Goal: Task Accomplishment & Management: Use online tool/utility

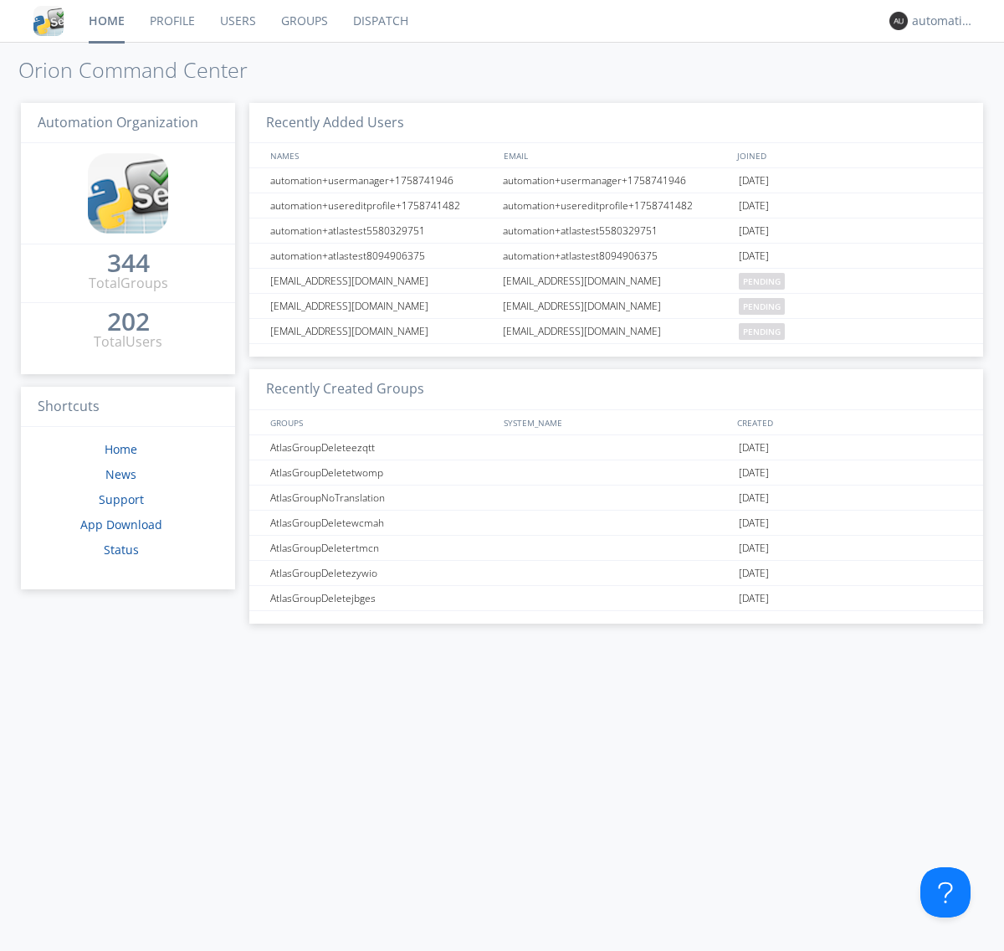
click at [379, 21] on link "Dispatch" at bounding box center [381, 21] width 80 height 42
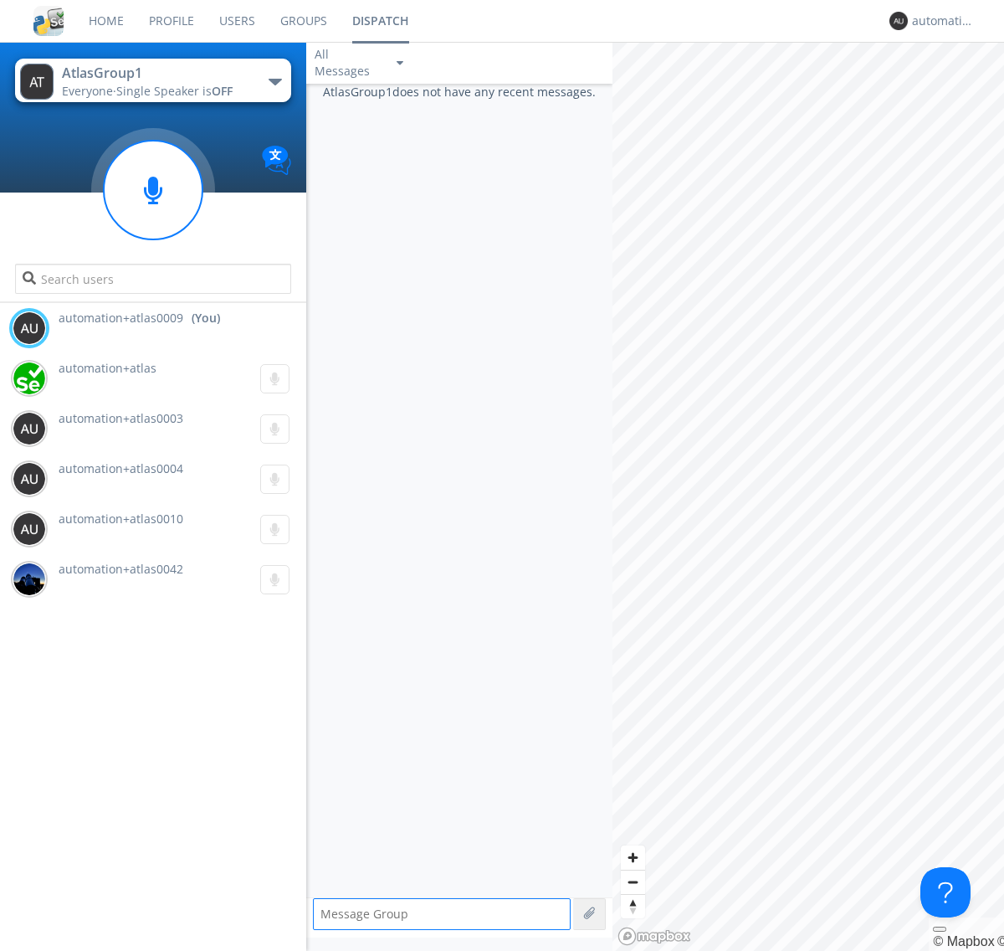
click at [275, 81] on div "button" at bounding box center [275, 82] width 13 height 7
click at [0, 0] on span "AtlasGroupDispatch5" at bounding box center [0, 0] width 0 height 0
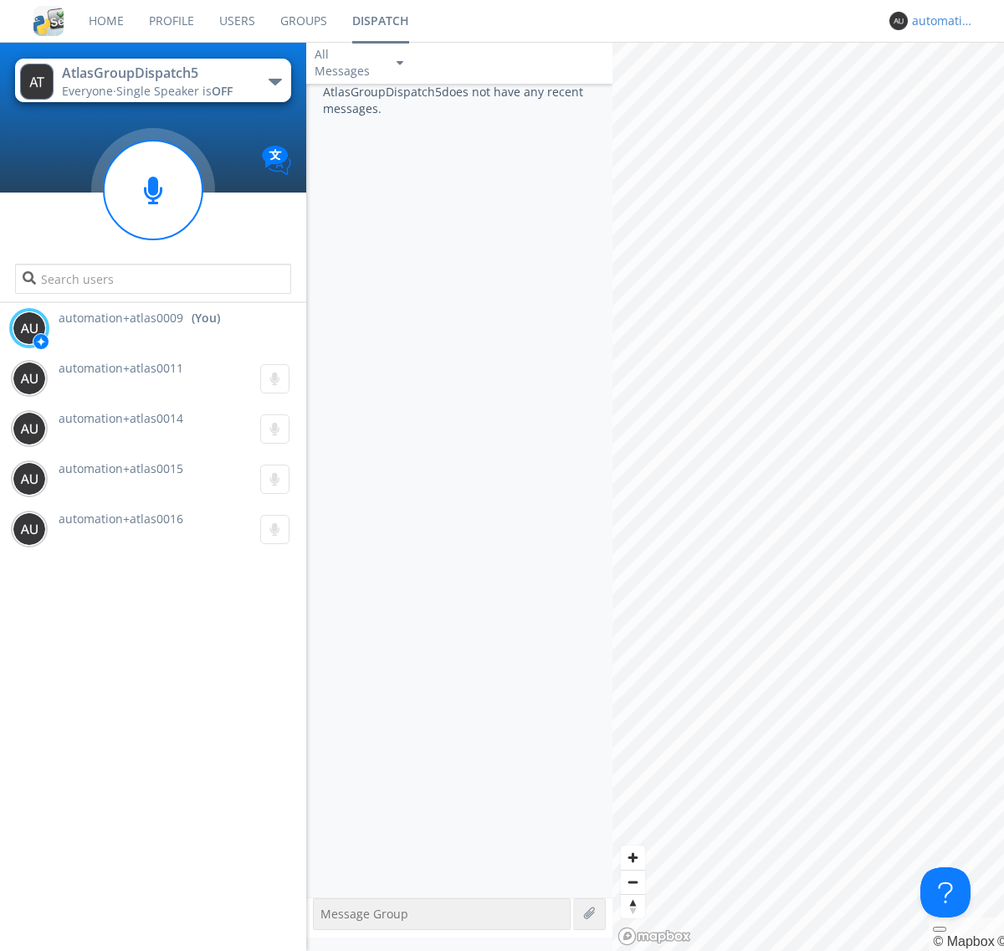
click at [939, 21] on div "automation+atlas0009" at bounding box center [943, 21] width 63 height 17
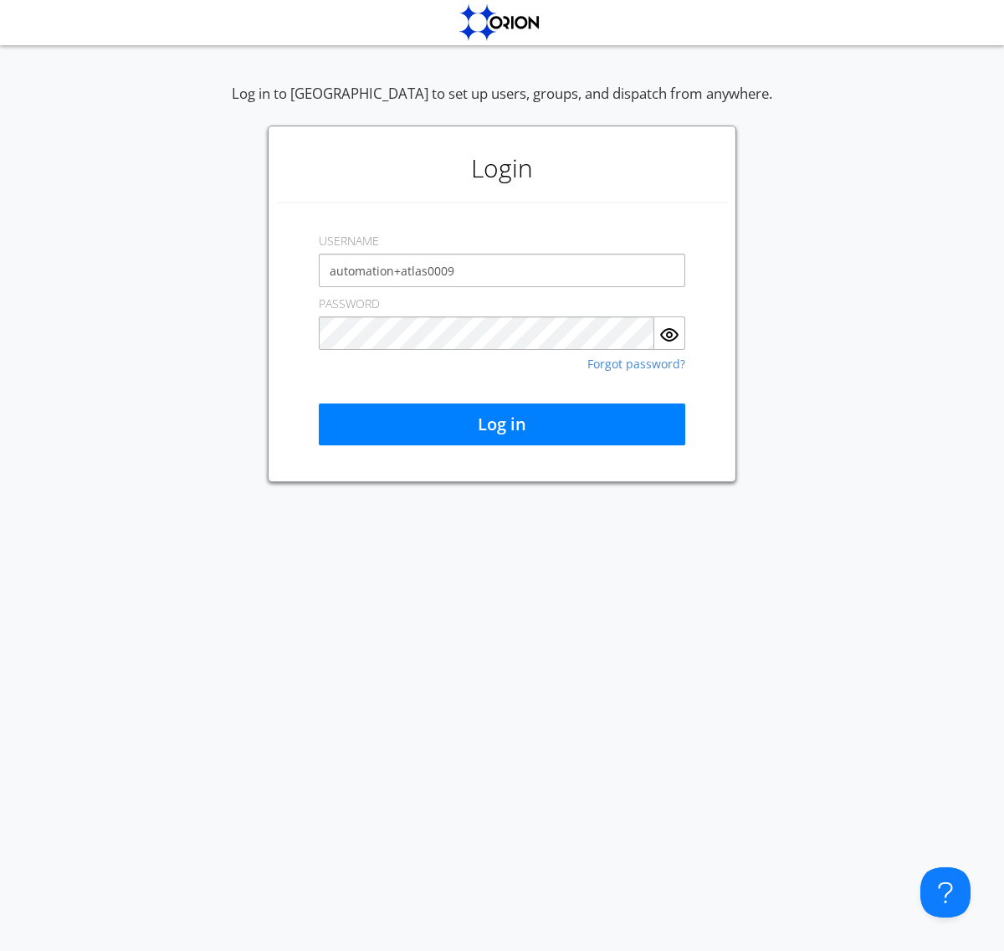
type input "automation+atlas0009"
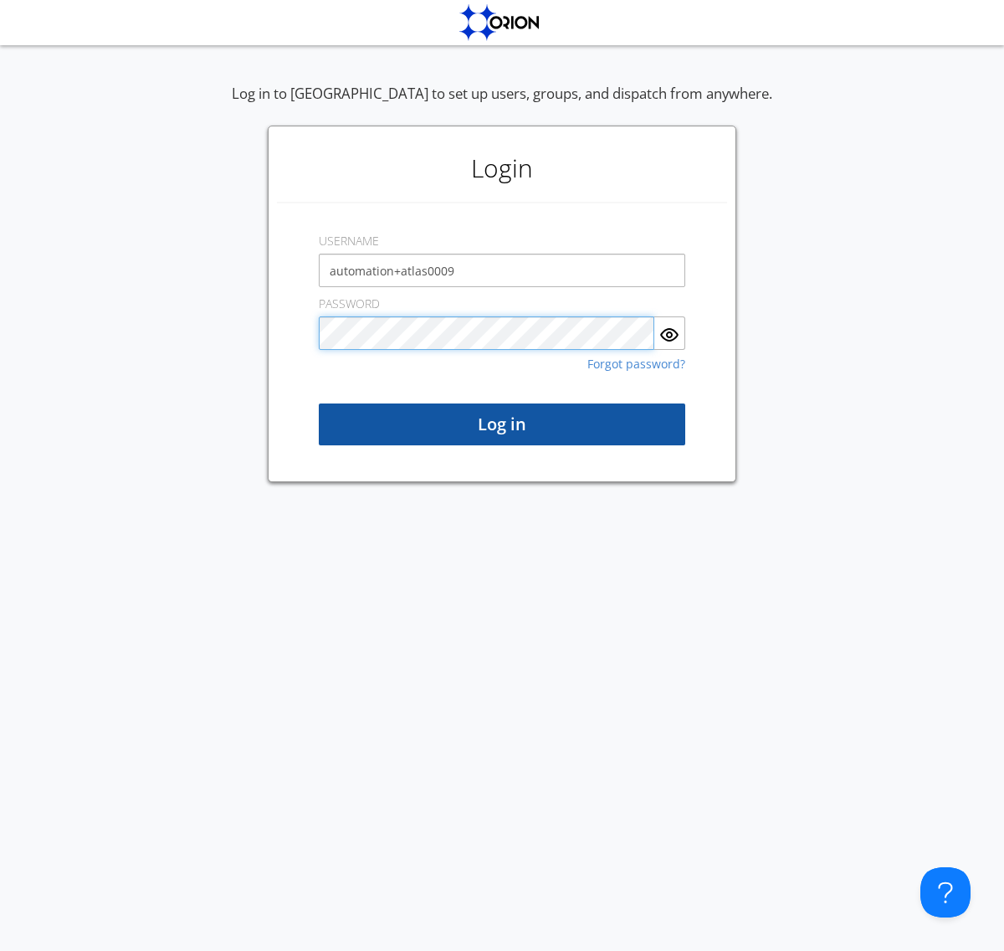
click at [502, 424] on button "Log in" at bounding box center [502, 424] width 367 height 42
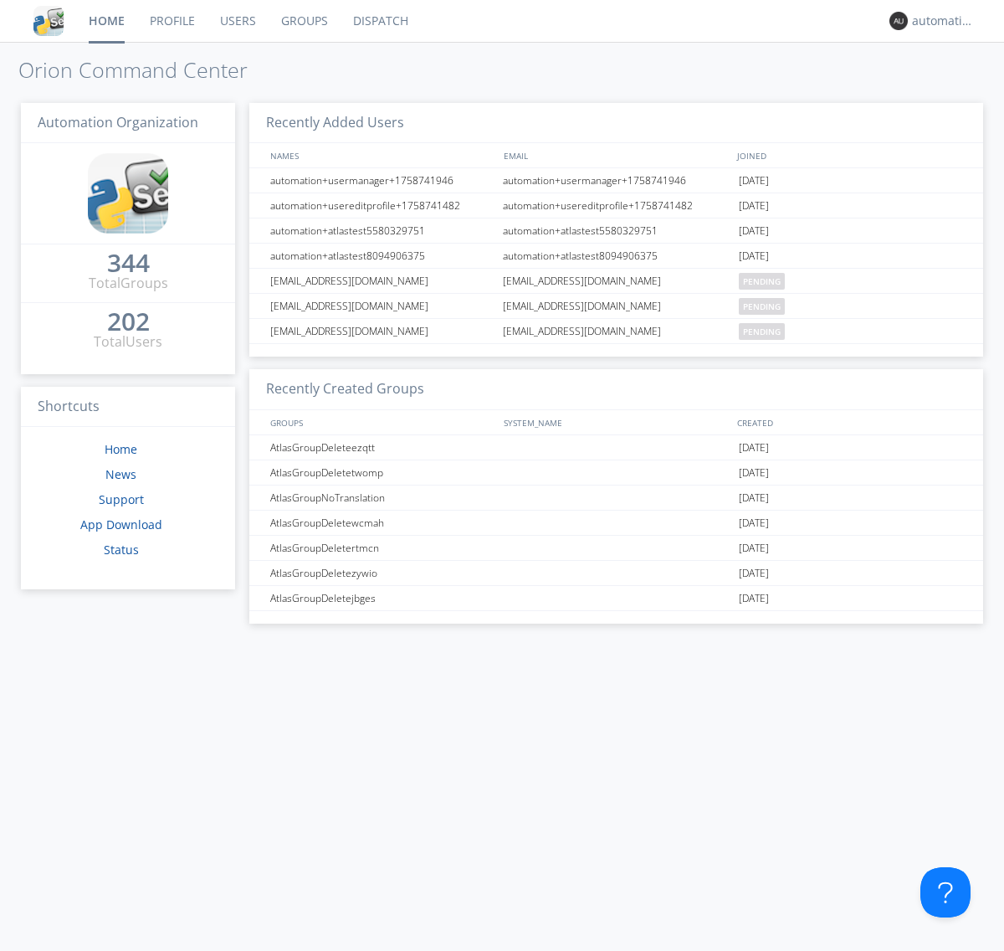
click at [379, 21] on link "Dispatch" at bounding box center [381, 21] width 80 height 42
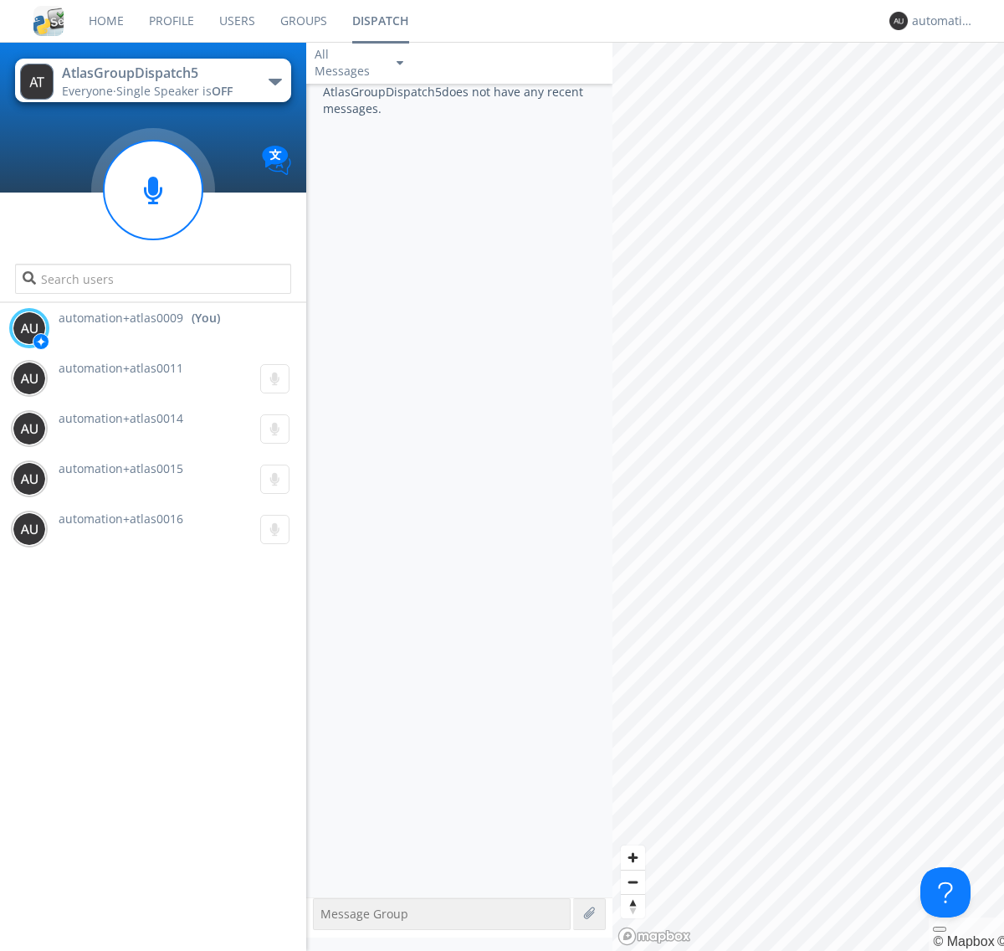
click at [275, 81] on div "button" at bounding box center [275, 82] width 13 height 7
click at [0, 0] on span "AtlasGroup1" at bounding box center [0, 0] width 0 height 0
click at [939, 21] on div "automation+atlas0009" at bounding box center [943, 21] width 63 height 17
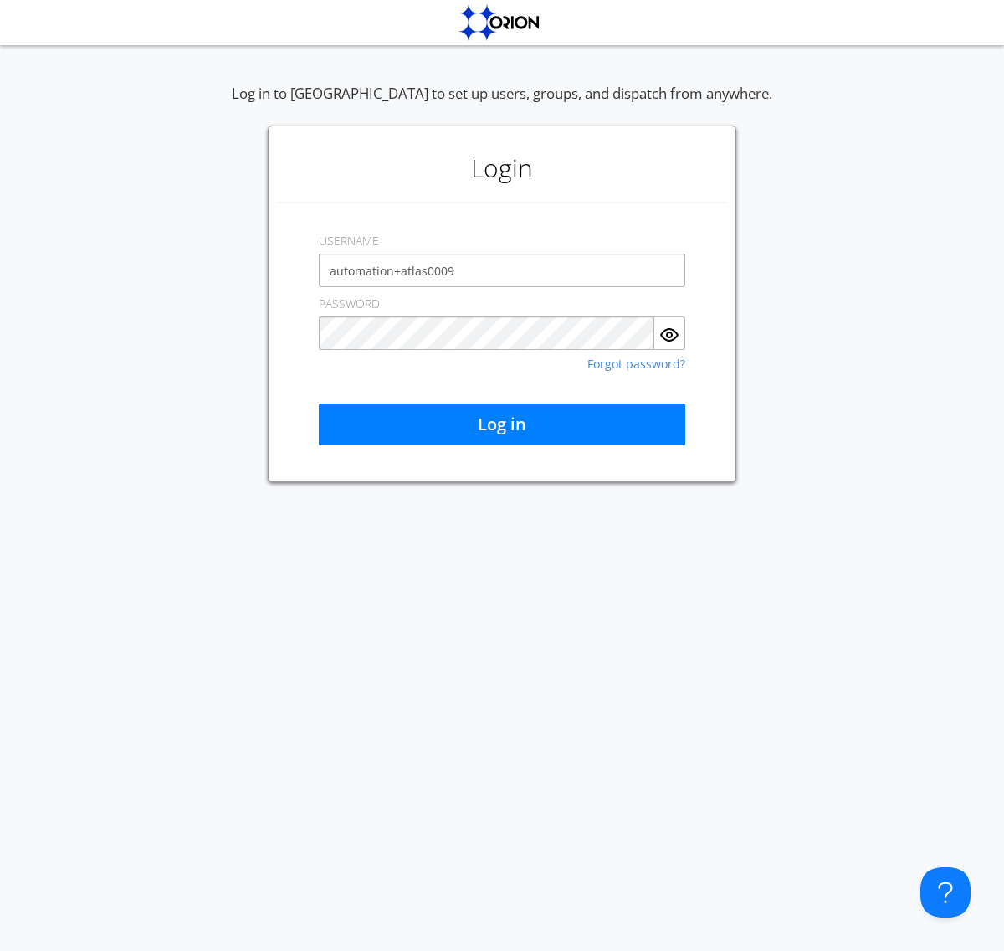
type input "automation+atlas0009"
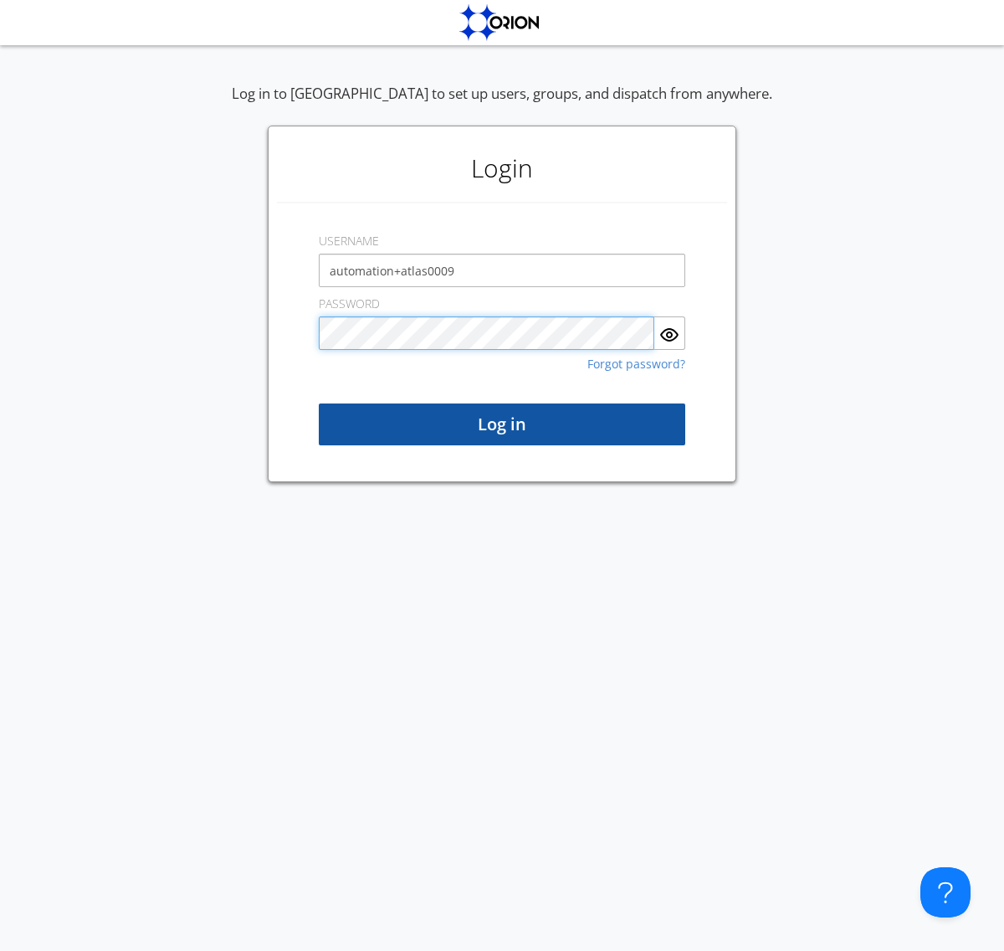
click at [502, 424] on button "Log in" at bounding box center [502, 424] width 367 height 42
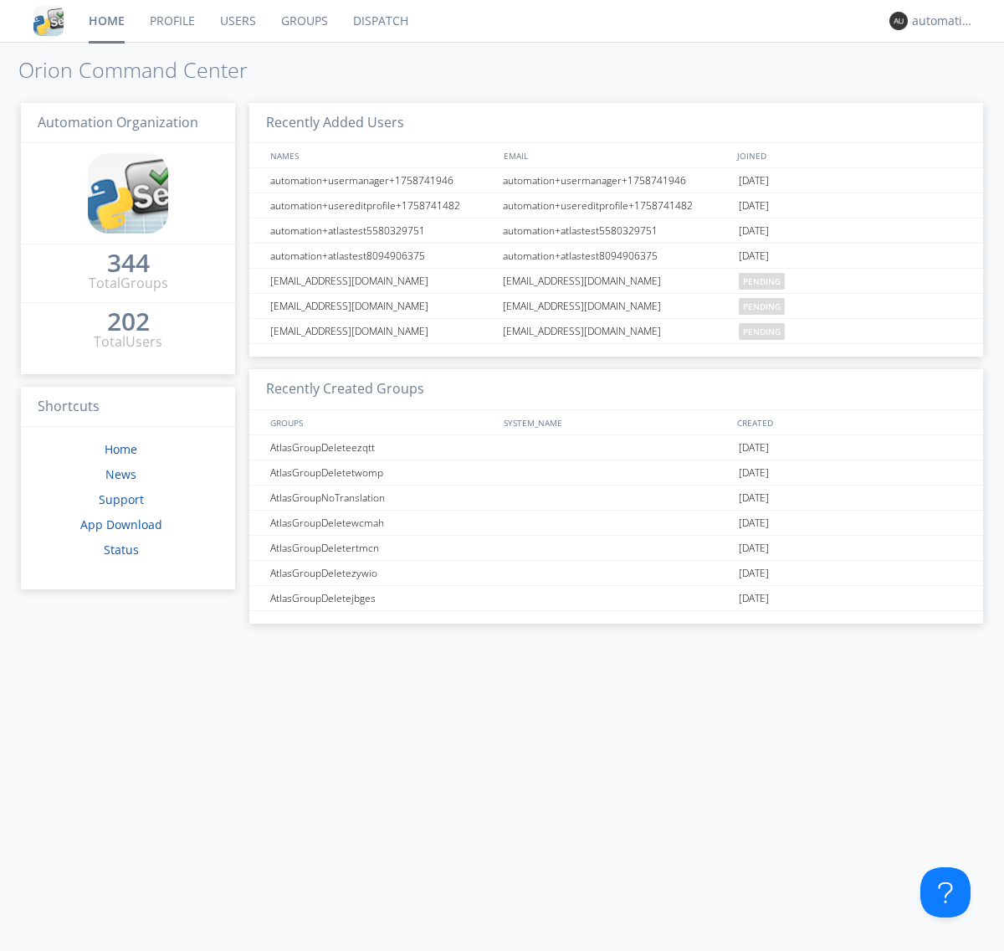
click at [379, 21] on link "Dispatch" at bounding box center [381, 21] width 80 height 42
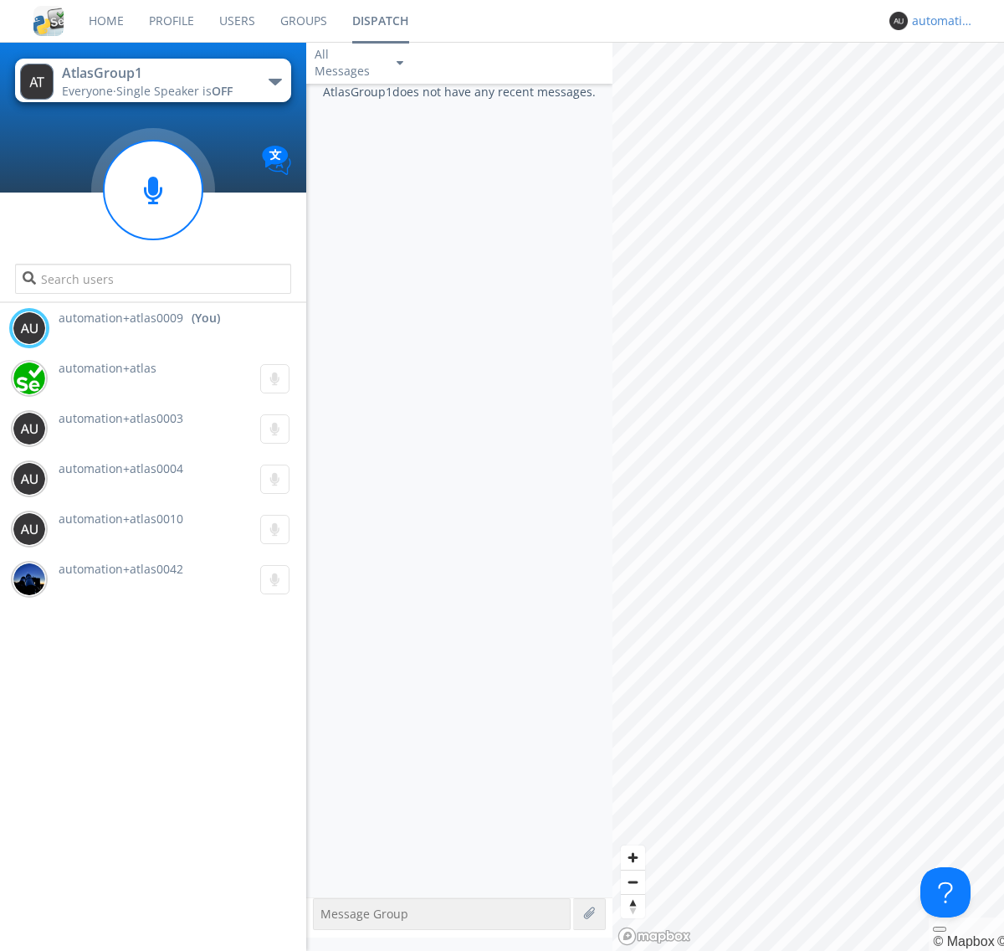
click at [939, 21] on div "automation+atlas0009" at bounding box center [943, 21] width 63 height 17
